Goal: Go to known website: Go to known website

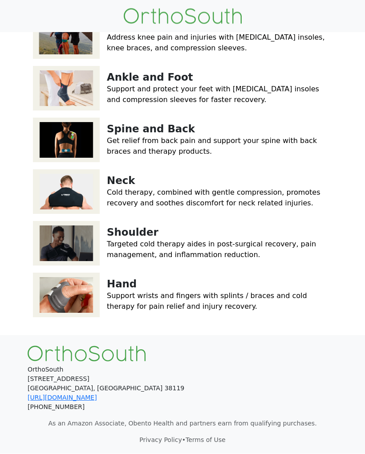
scroll to position [146, 0]
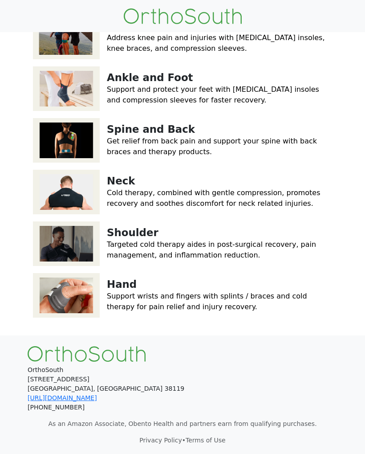
click at [96, 397] on link "[URL][DOMAIN_NAME]" at bounding box center [63, 397] width 70 height 7
click at [94, 397] on link "[URL][DOMAIN_NAME]" at bounding box center [63, 397] width 70 height 7
